Goal: Task Accomplishment & Management: Manage account settings

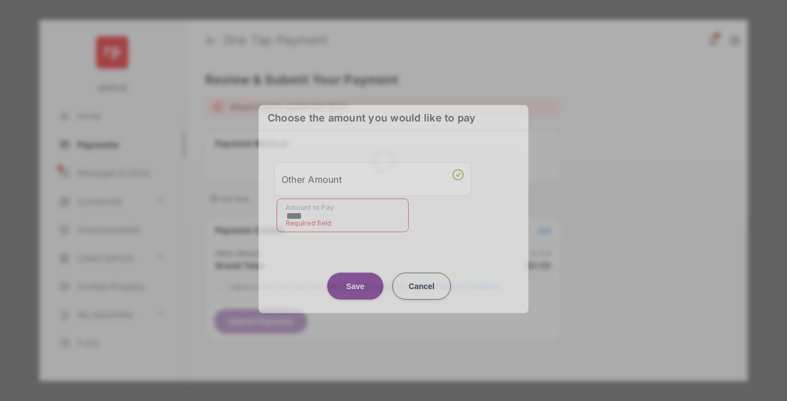
type input "****"
click at [355, 277] on button "Save" at bounding box center [355, 285] width 56 height 27
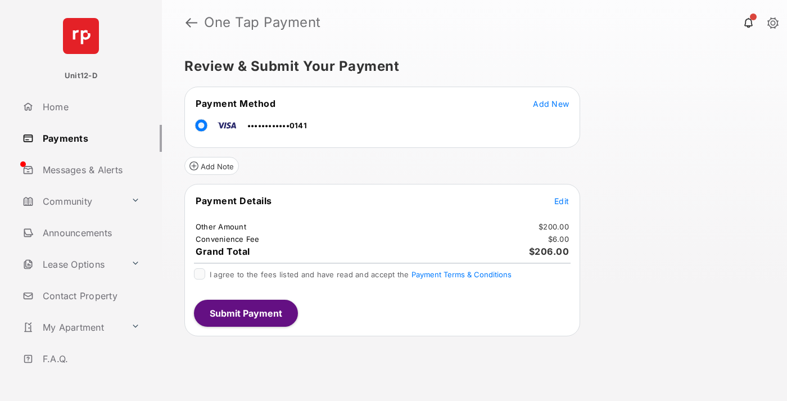
click at [562, 201] on span "Edit" at bounding box center [561, 201] width 15 height 10
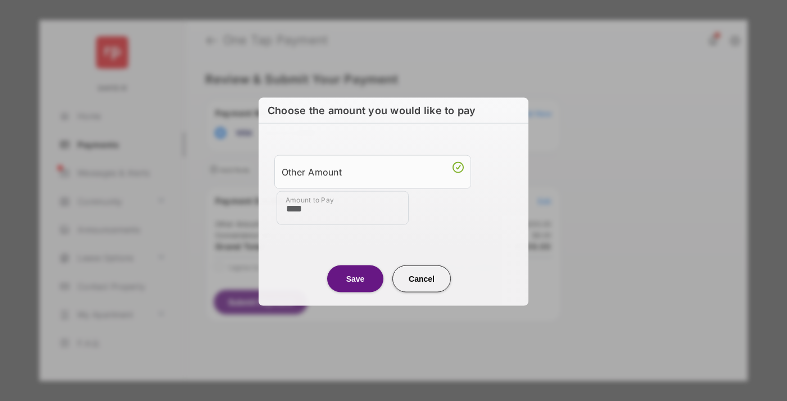
click at [355, 277] on button "Save" at bounding box center [355, 278] width 56 height 27
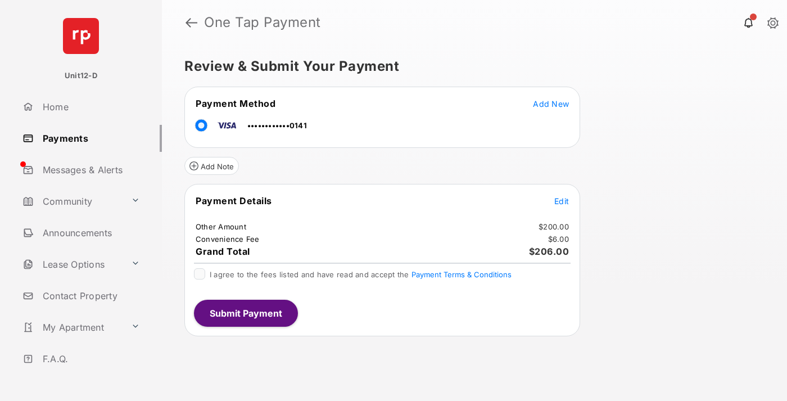
click at [245, 313] on button "Submit Payment" at bounding box center [246, 313] width 104 height 27
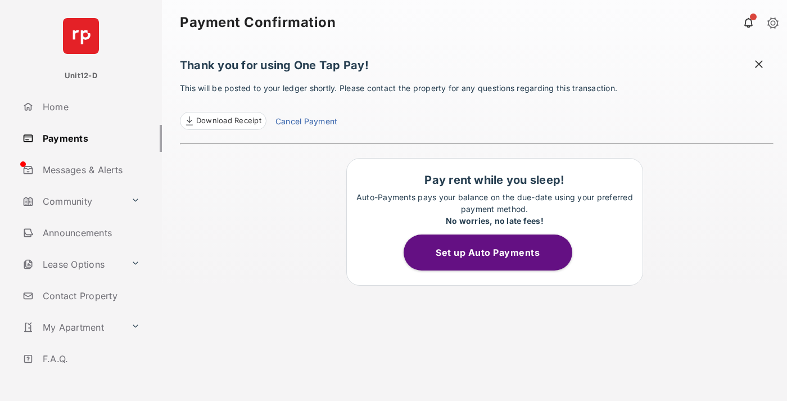
click at [494, 252] on button "Set up Auto Payments" at bounding box center [488, 252] width 169 height 36
